Goal: Find specific page/section: Find specific page/section

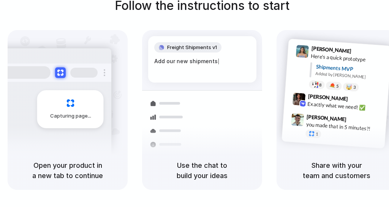
click at [195, 103] on div at bounding box center [195, 103] width 0 height 0
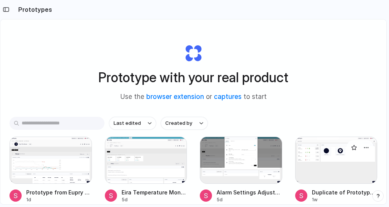
click at [361, 170] on div at bounding box center [337, 160] width 83 height 47
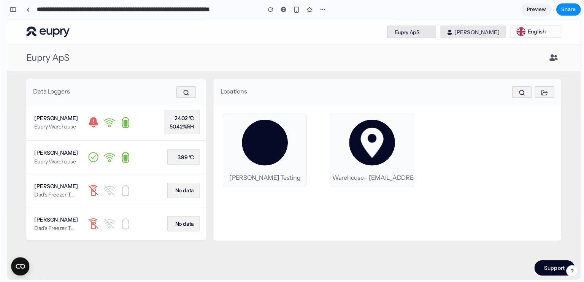
scroll to position [0, 7]
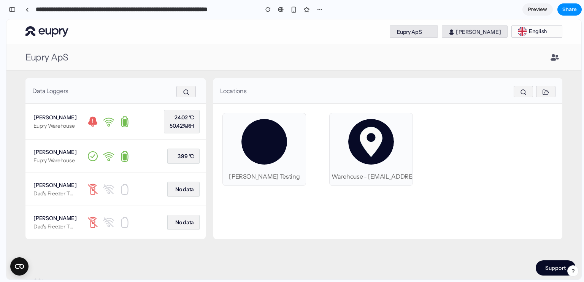
click at [317, 89] on div "Locations" at bounding box center [387, 90] width 349 height 25
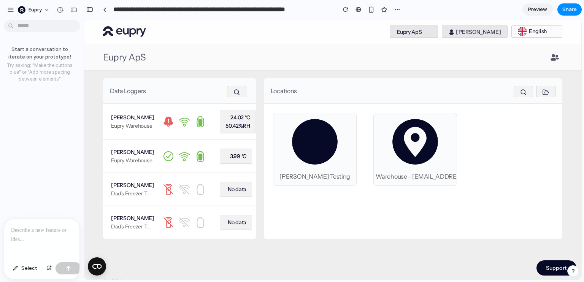
scroll to position [0, 0]
click at [44, 207] on p at bounding box center [42, 230] width 62 height 9
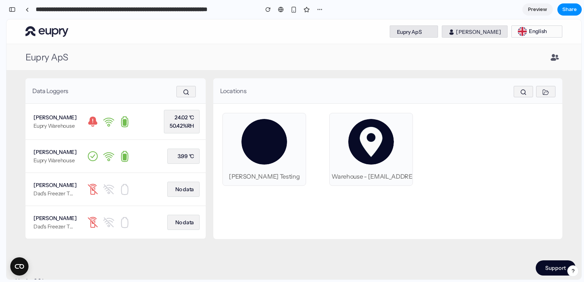
click at [243, 30] on div "Eupry ApS DSV Solutions AS Eupry ApS [PERSON_NAME] English English Dansk Deutsc…" at bounding box center [348, 31] width 430 height 12
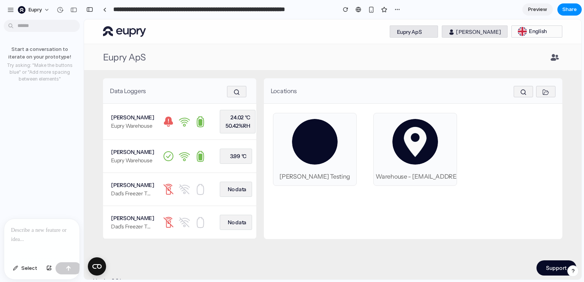
click at [26, 207] on p at bounding box center [42, 230] width 62 height 9
click at [10, 10] on div "button" at bounding box center [10, 9] width 7 height 7
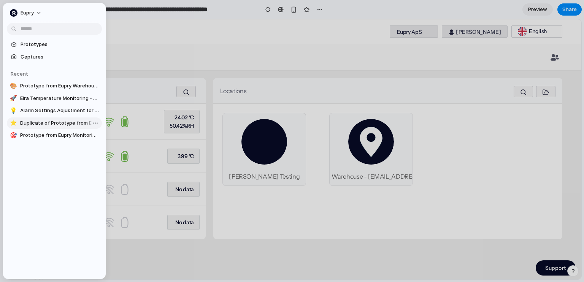
click at [54, 118] on link "⭐ Duplicate of Prototype from Eupry Monitoring - Asset Temperature Monitoring" at bounding box center [54, 123] width 95 height 11
click at [60, 106] on link "💡 Alarm Settings Adjustment for Loggers" at bounding box center [54, 110] width 95 height 11
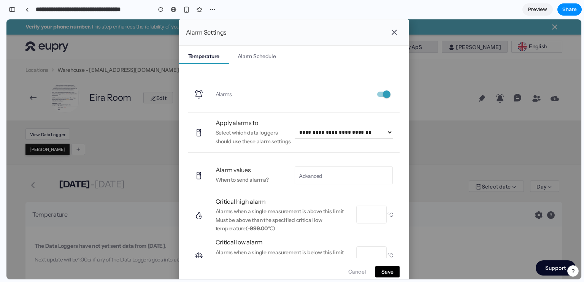
scroll to position [105, 0]
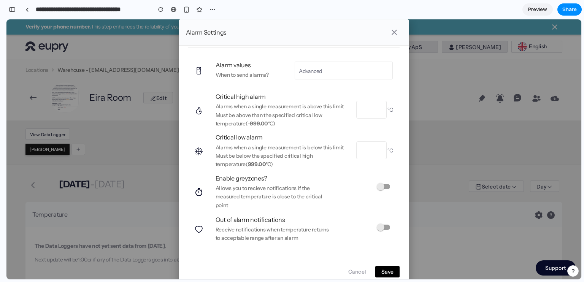
click at [389, 30] on md-icon "button" at bounding box center [394, 32] width 9 height 9
click at [14, 9] on div "button" at bounding box center [12, 9] width 7 height 5
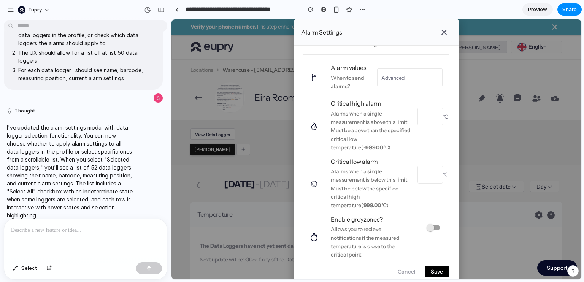
scroll to position [111, 0]
